Goal: Information Seeking & Learning: Learn about a topic

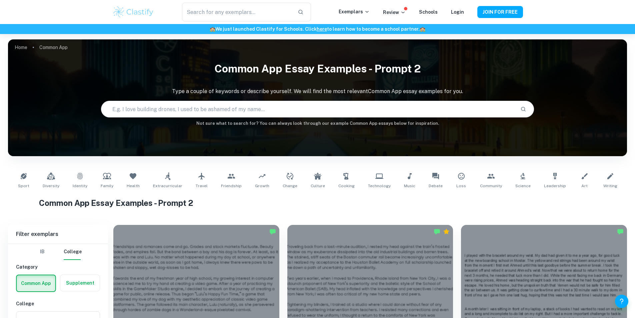
scroll to position [133, 0]
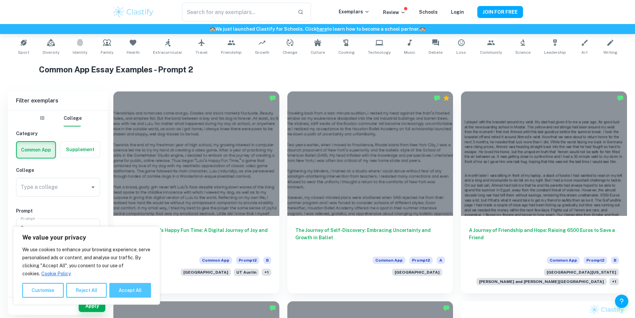
click at [121, 289] on button "Accept All" at bounding box center [130, 290] width 42 height 15
checkbox input "true"
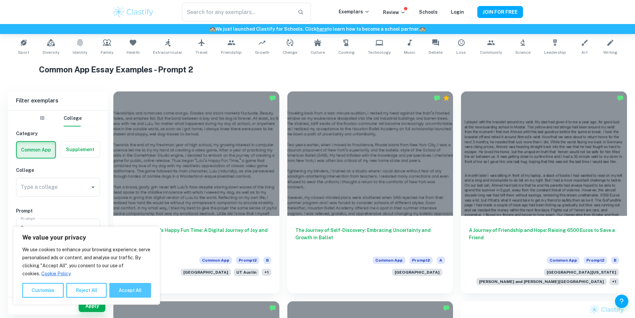
checkbox input "true"
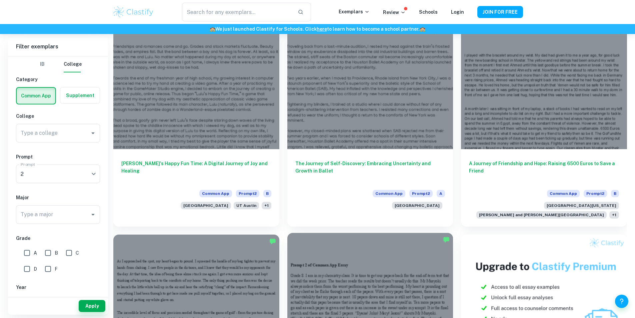
scroll to position [167, 0]
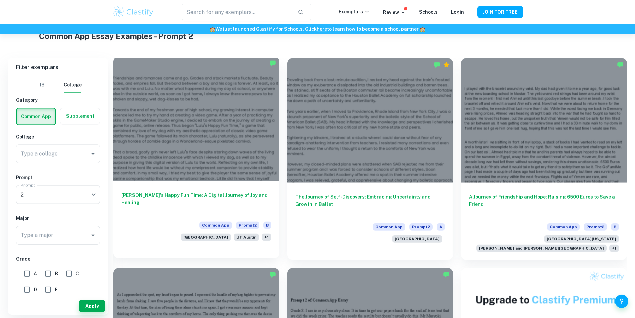
click at [183, 191] on h6 "[PERSON_NAME]'s Happy Fun Time: A Digital Journey of Joy and Healing" at bounding box center [196, 202] width 150 height 22
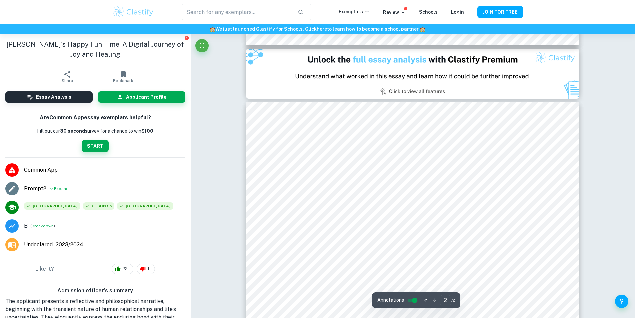
type input "1"
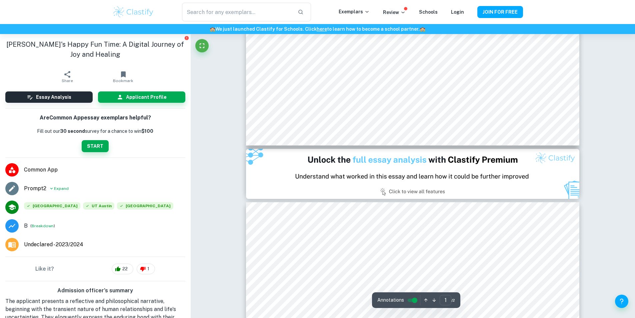
scroll to position [333, 0]
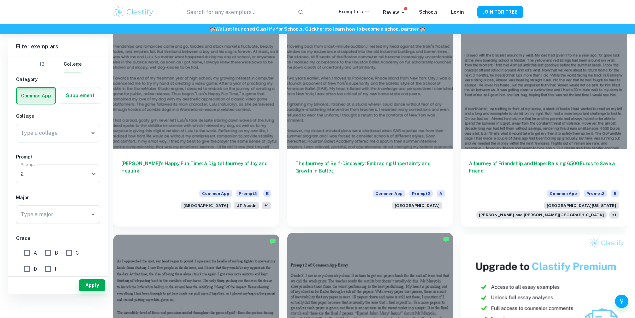
scroll to position [333, 0]
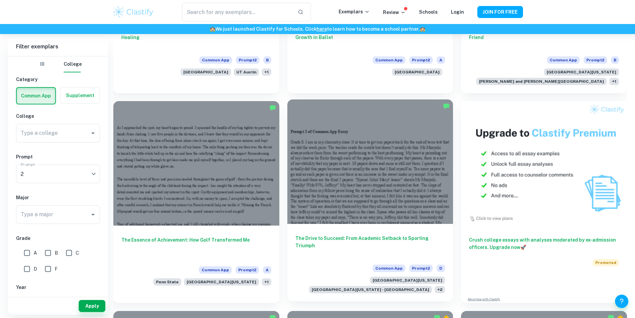
click at [295, 234] on h6 "The Drive to Succeed: From Academic Setback to Sporting Triumph" at bounding box center [370, 245] width 150 height 22
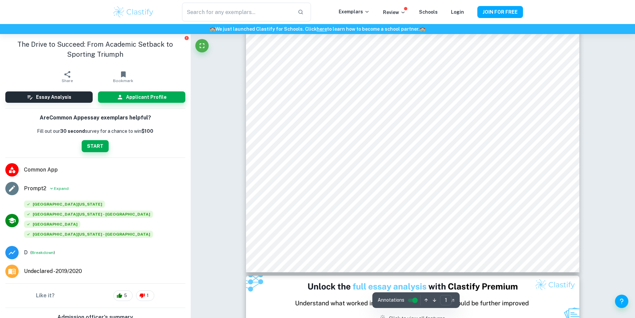
scroll to position [211, 0]
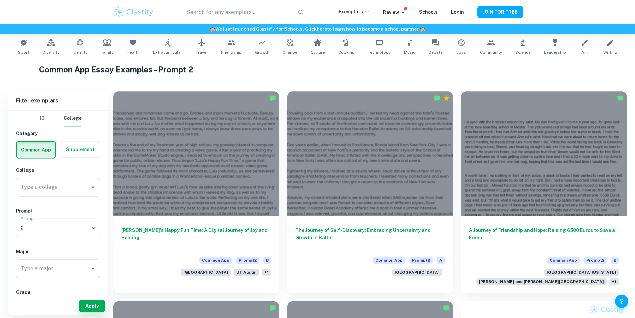
scroll to position [100, 0]
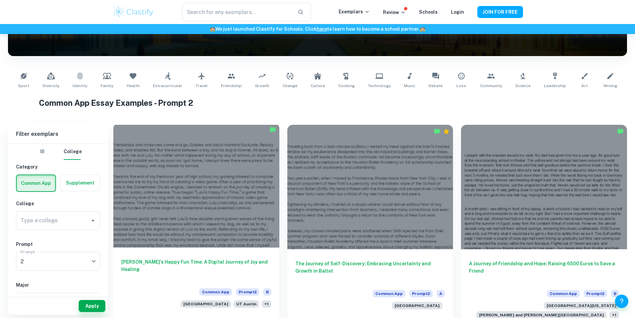
click at [211, 258] on h6 "[PERSON_NAME]'s Happy Fun Time: A Digital Journey of Joy and Healing" at bounding box center [196, 269] width 150 height 22
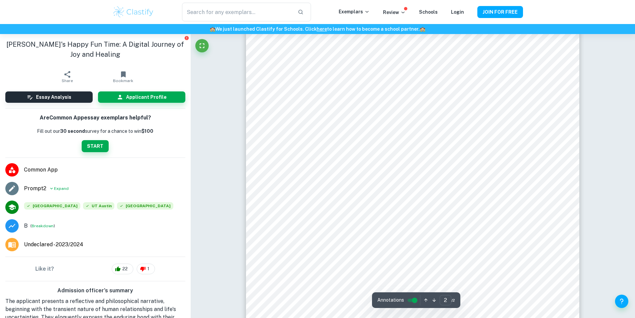
type input "1"
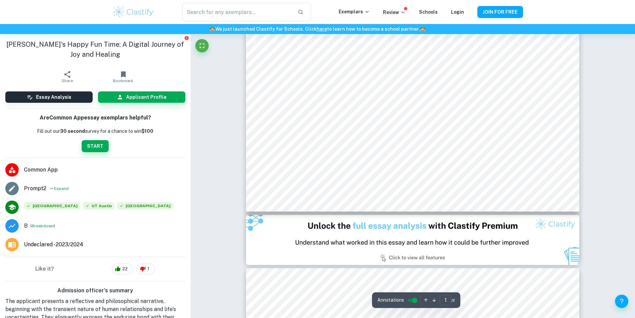
scroll to position [334, 0]
